Goal: Transaction & Acquisition: Purchase product/service

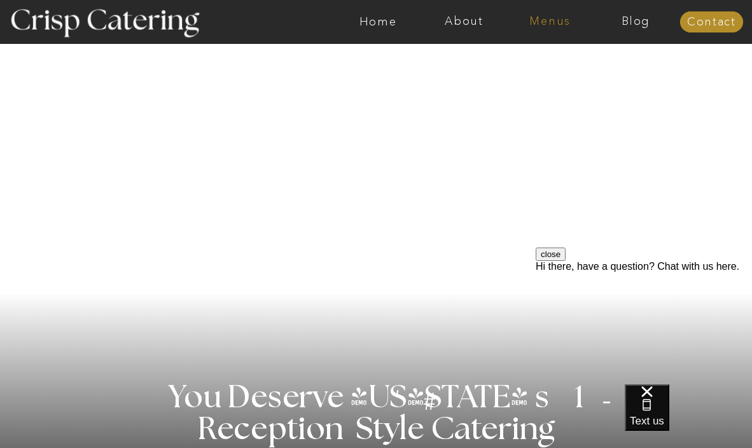
click at [562, 21] on nav "Menus" at bounding box center [550, 22] width 86 height 13
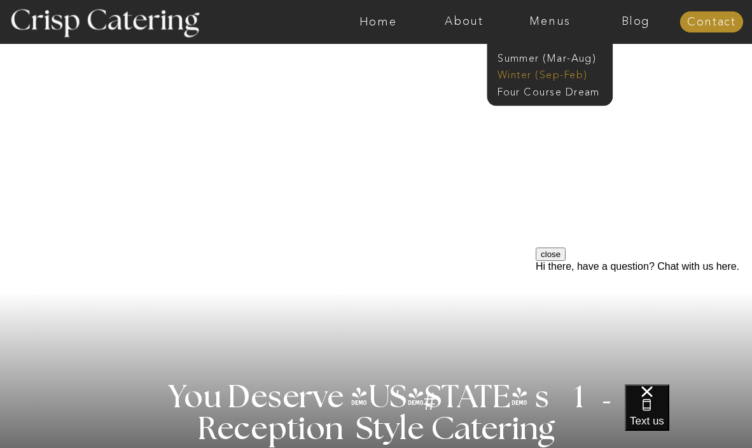
click at [570, 72] on nav "Winter (Sep-Feb)" at bounding box center [549, 73] width 103 height 12
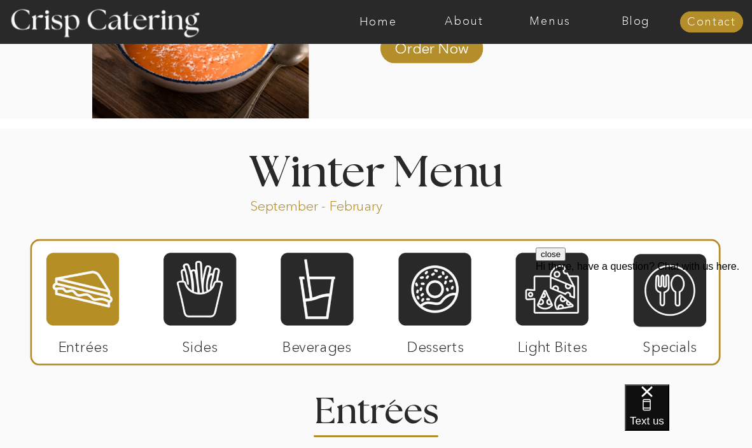
scroll to position [1301, 0]
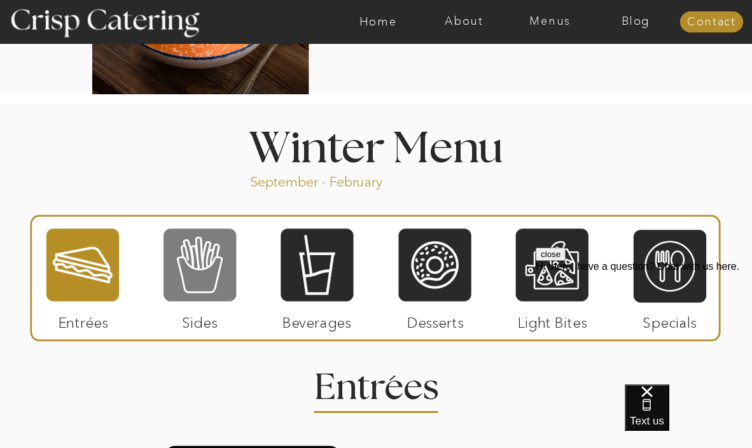
click at [203, 282] on div at bounding box center [200, 264] width 73 height 75
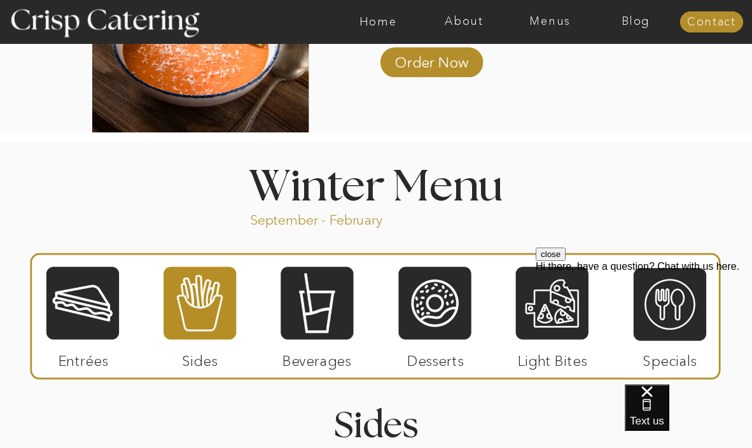
scroll to position [1233, 0]
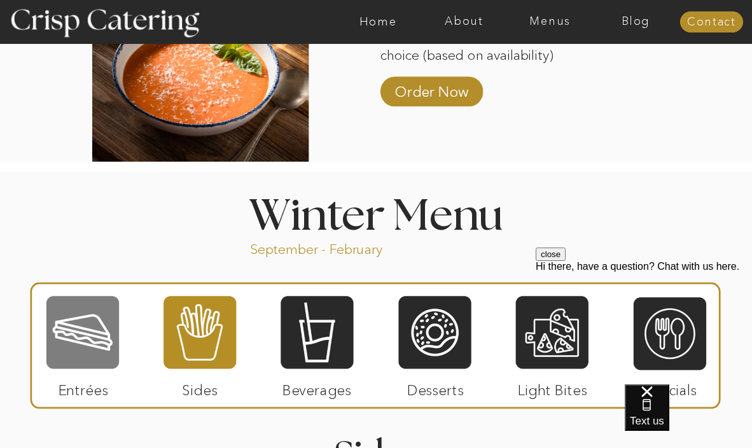
click at [97, 331] on div at bounding box center [82, 332] width 73 height 75
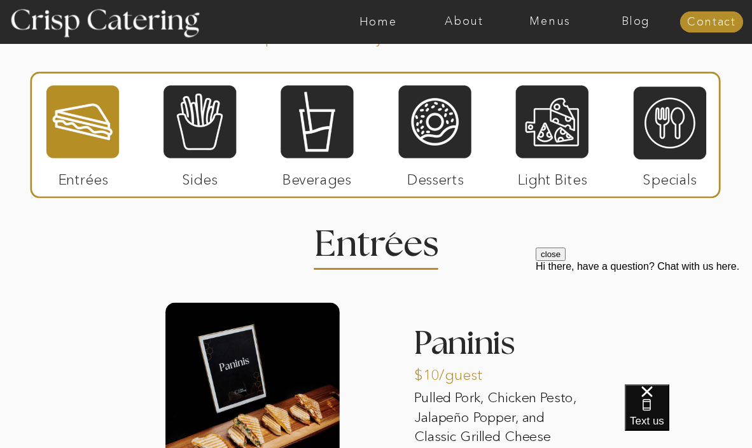
scroll to position [1435, 0]
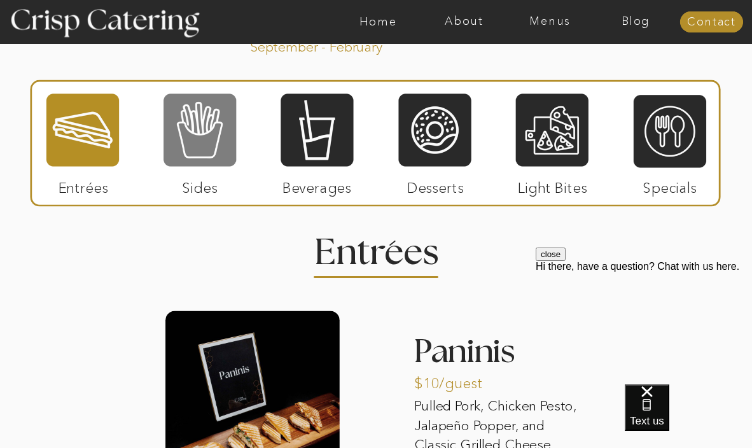
click at [199, 159] on div at bounding box center [200, 129] width 73 height 75
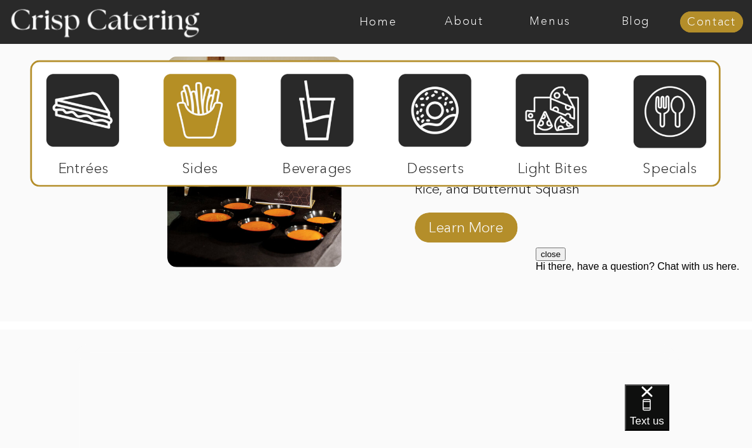
scroll to position [2427, 0]
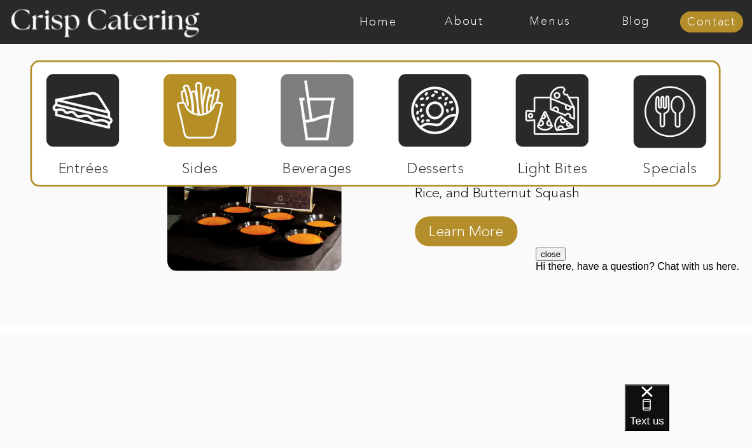
click at [330, 94] on div at bounding box center [317, 110] width 73 height 75
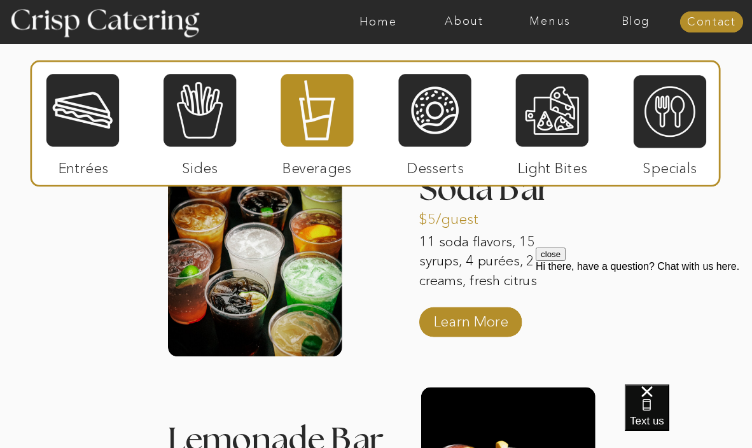
scroll to position [1607, 0]
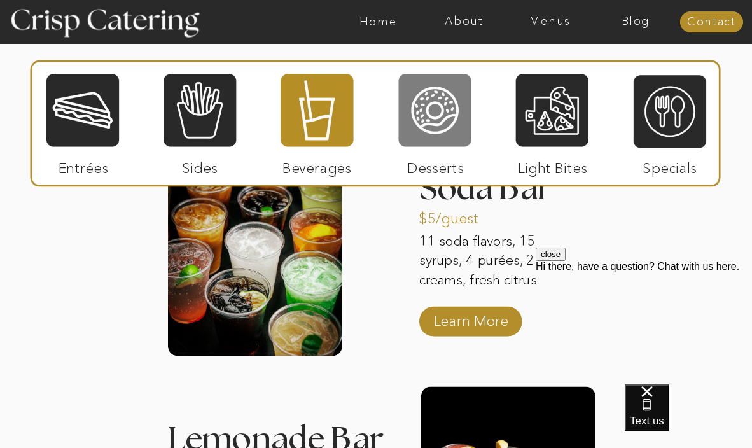
click at [426, 115] on div at bounding box center [434, 110] width 73 height 75
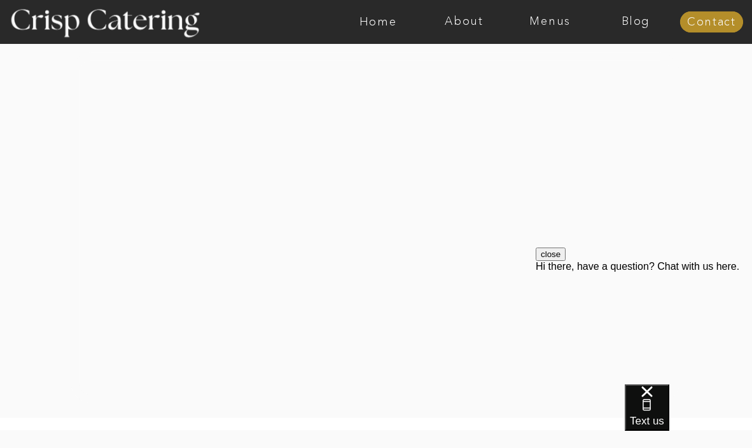
scroll to position [2511, 0]
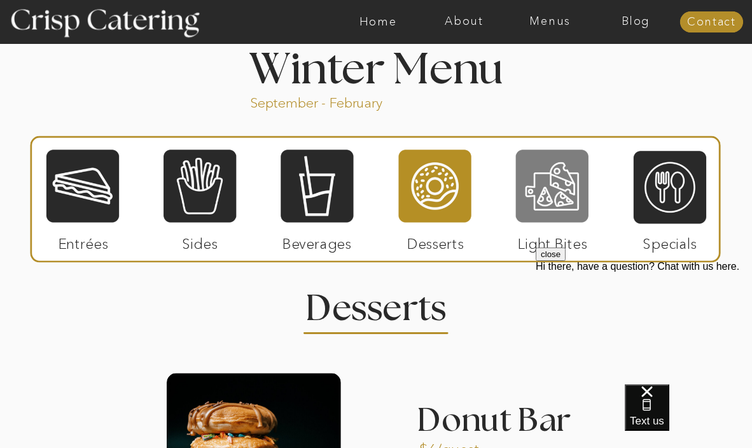
click at [554, 207] on div at bounding box center [552, 185] width 73 height 75
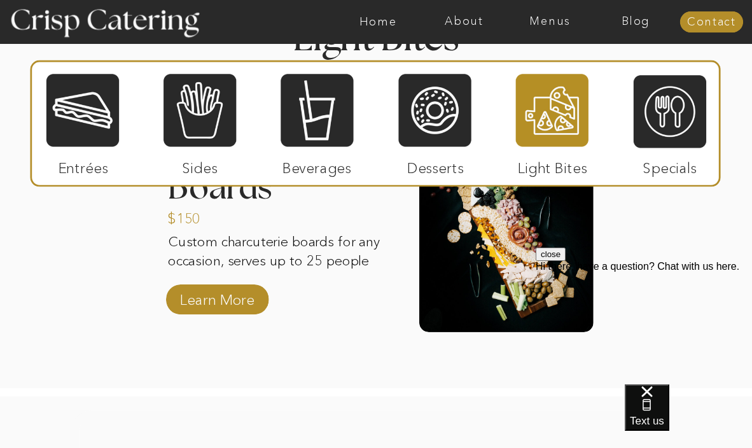
scroll to position [1649, 0]
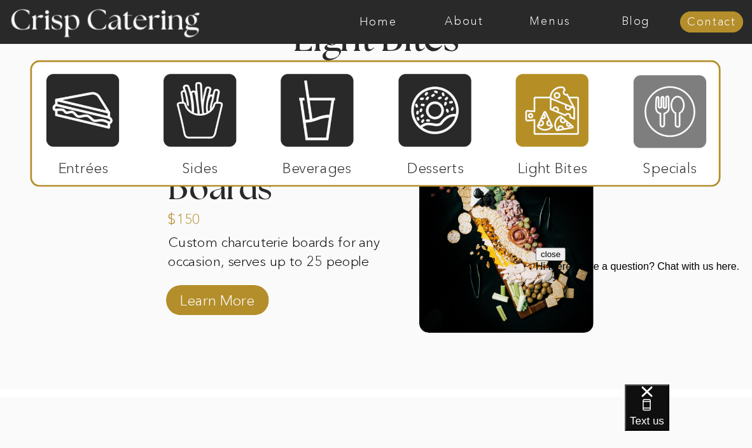
click at [685, 96] on div at bounding box center [670, 111] width 73 height 75
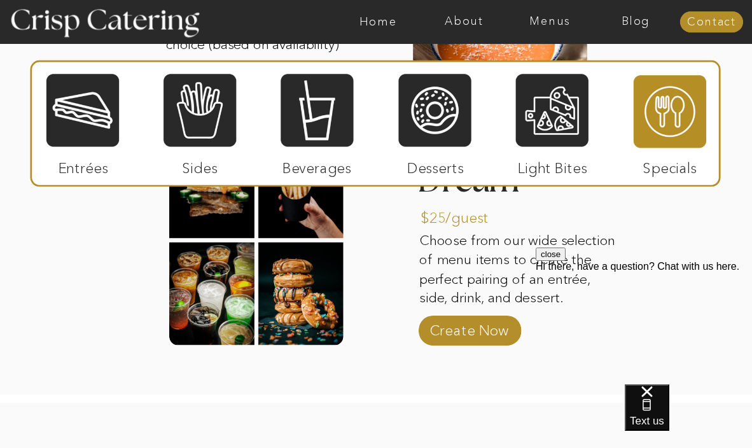
scroll to position [1879, 0]
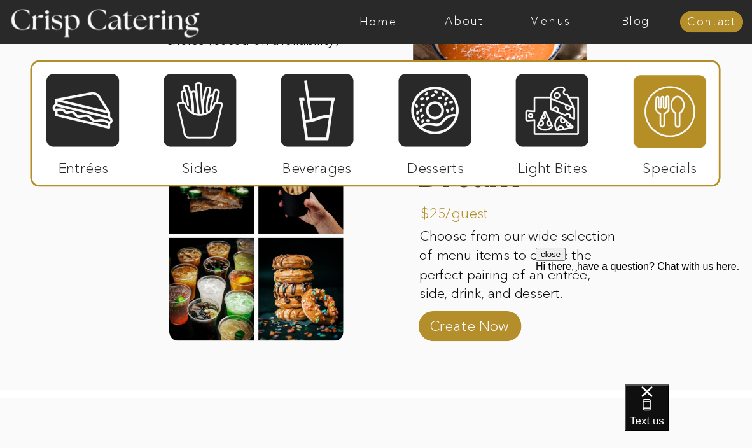
click at [468, 320] on p "Create Now" at bounding box center [469, 323] width 83 height 36
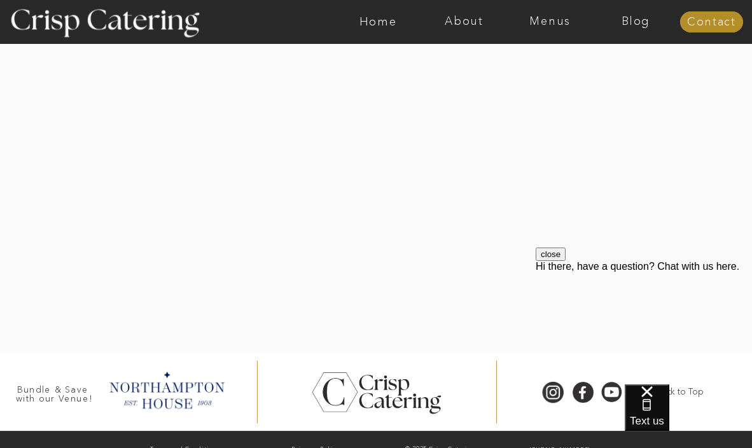
scroll to position [2348, 0]
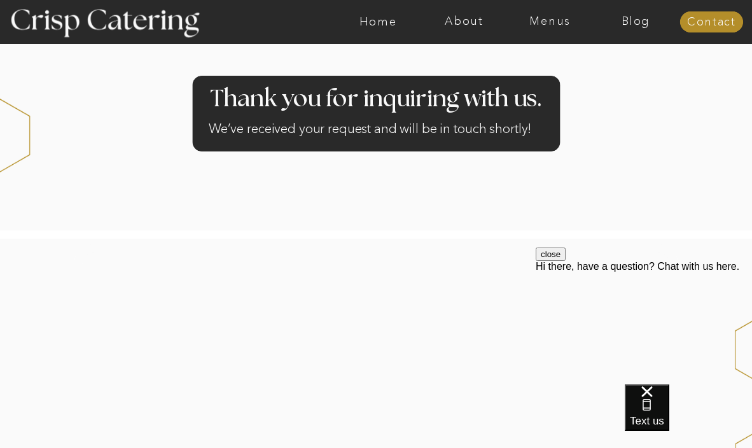
scroll to position [319, 0]
